Goal: Find specific page/section: Find specific page/section

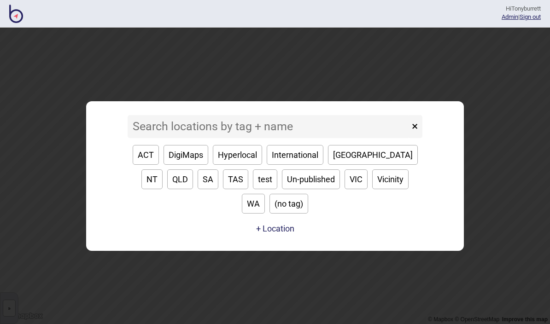
click at [167, 134] on input at bounding box center [269, 126] width 282 height 23
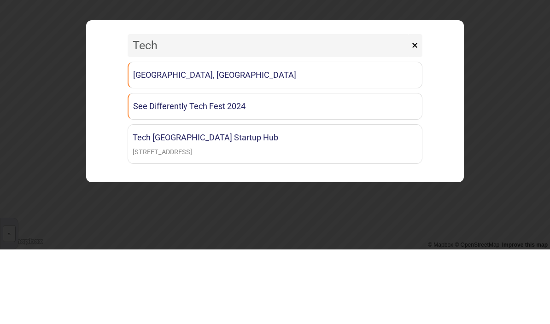
type input "Techn"
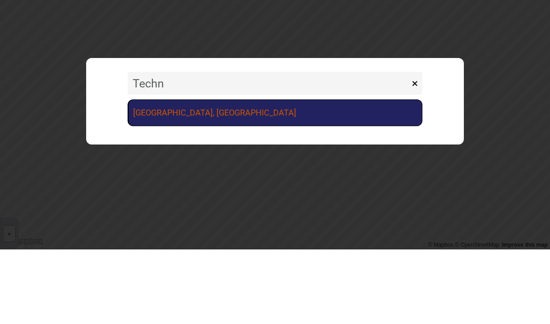
click at [295, 174] on link "[GEOGRAPHIC_DATA], [GEOGRAPHIC_DATA]" at bounding box center [275, 187] width 295 height 27
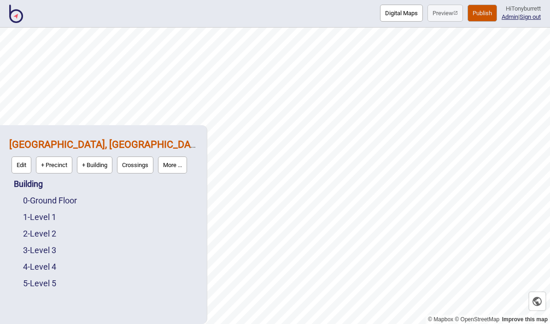
click at [177, 164] on button "More ..." at bounding box center [172, 165] width 29 height 17
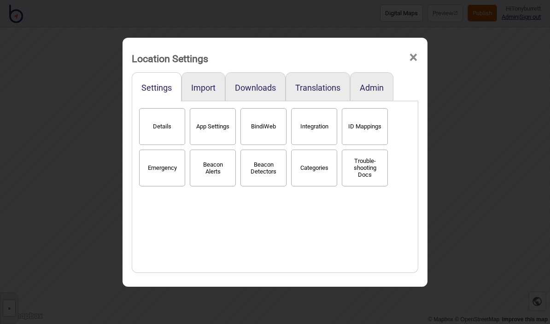
click at [259, 121] on button "BindiWeb" at bounding box center [264, 126] width 46 height 37
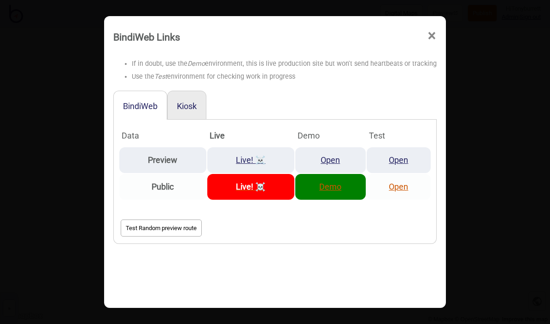
click at [338, 182] on link "Demo" at bounding box center [330, 187] width 22 height 10
